Goal: Find specific page/section: Find specific page/section

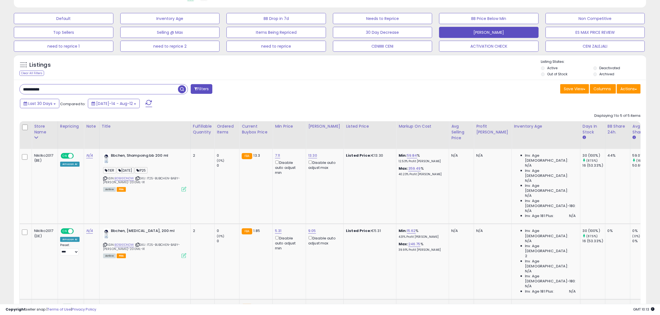
scroll to position [98, 0]
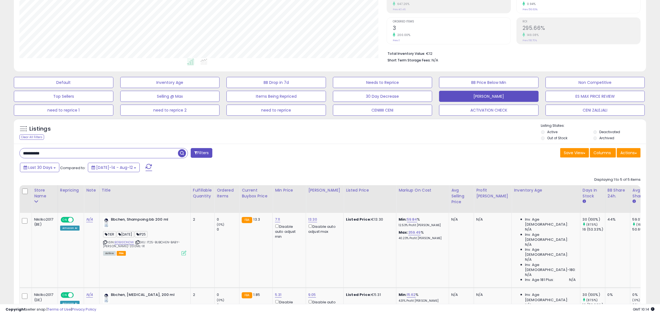
click at [138, 152] on input "**********" at bounding box center [99, 153] width 158 height 10
paste input "text"
type input "**********"
click at [181, 150] on span "button" at bounding box center [182, 153] width 8 height 8
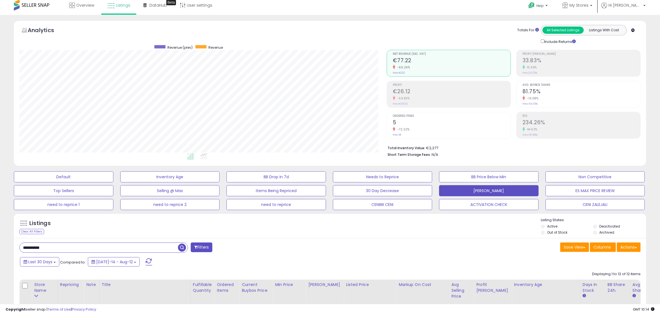
scroll to position [0, 0]
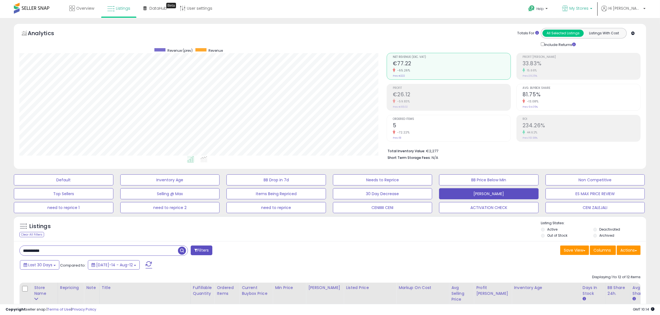
click at [588, 9] on span "My Stores" at bounding box center [578, 9] width 19 height 6
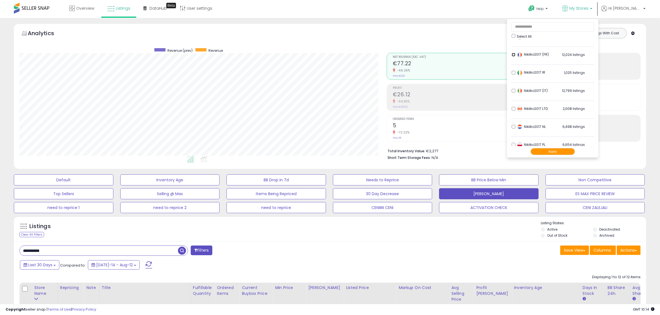
scroll to position [69, 0]
click at [565, 150] on button "Apply" at bounding box center [552, 151] width 44 height 7
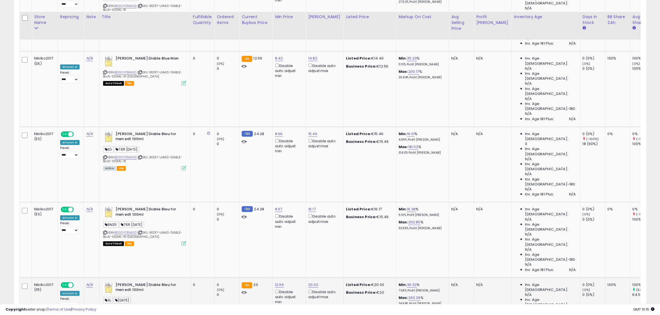
scroll to position [346, 0]
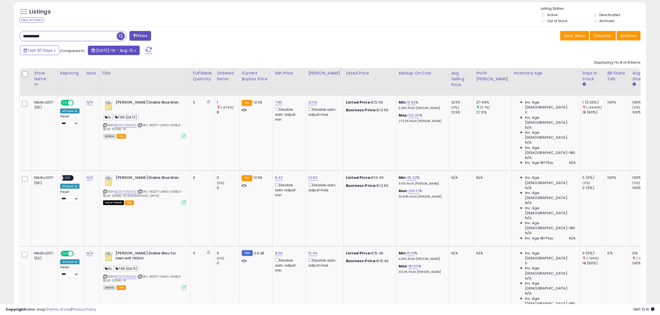
scroll to position [199, 0]
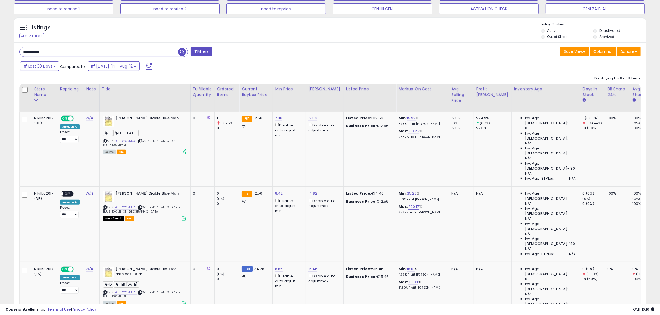
click at [109, 49] on input "**********" at bounding box center [99, 52] width 158 height 10
paste input "text"
click at [181, 50] on span "button" at bounding box center [182, 52] width 8 height 8
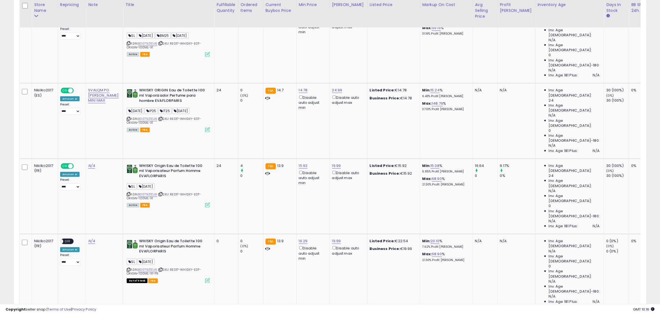
scroll to position [114, 367]
drag, startPoint x: 223, startPoint y: 118, endPoint x: 228, endPoint y: 118, distance: 5.0
click at [238, 159] on td "4 0" at bounding box center [250, 196] width 25 height 75
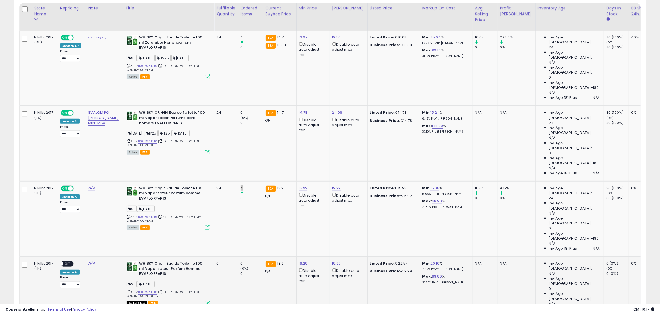
scroll to position [268, 0]
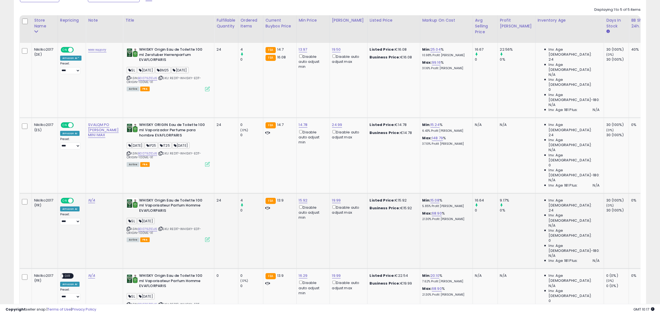
click at [238, 193] on td "4 0" at bounding box center [250, 230] width 25 height 75
click at [138, 227] on link "B0079Z1DJ6" at bounding box center [147, 229] width 19 height 5
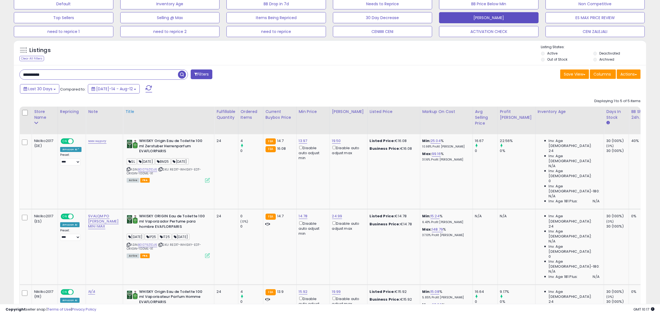
scroll to position [164, 0]
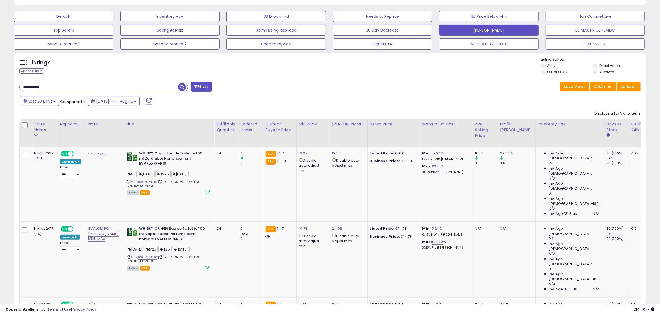
click at [121, 84] on input "**********" at bounding box center [99, 87] width 158 height 10
paste input "text"
click at [185, 87] on span "button" at bounding box center [182, 87] width 8 height 8
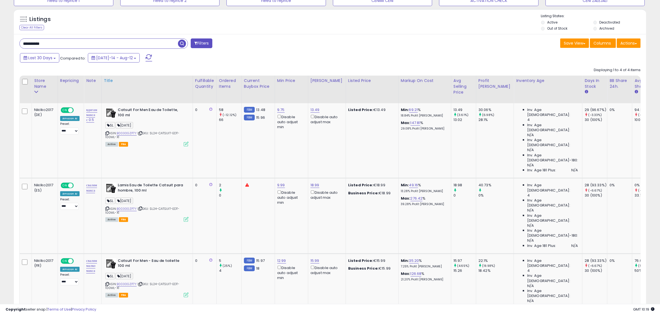
scroll to position [195, 0]
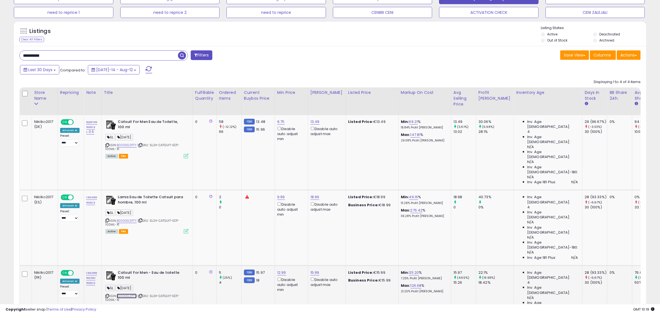
click at [132, 294] on link "B0030GZP7Y" at bounding box center [127, 296] width 20 height 5
click at [98, 54] on input "**********" at bounding box center [99, 56] width 158 height 10
paste input "text"
type input "**********"
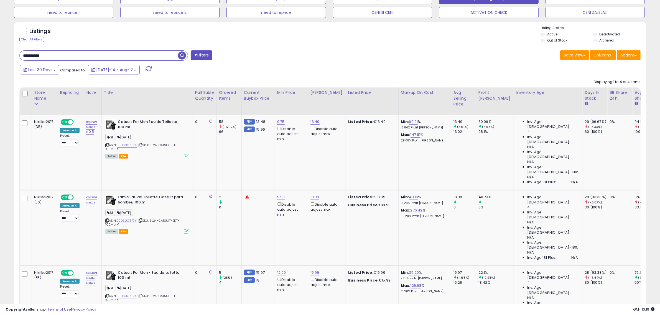
click at [186, 55] on button "button" at bounding box center [183, 55] width 10 height 8
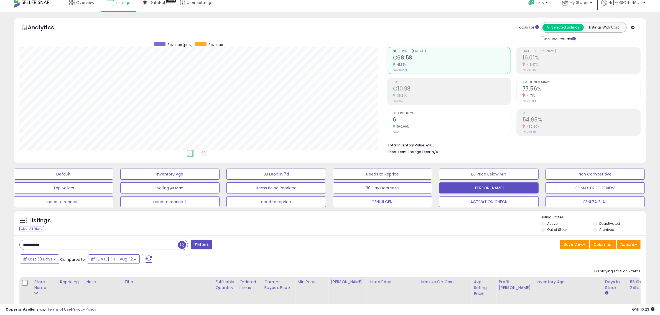
scroll to position [0, 0]
